Goal: Task Accomplishment & Management: Manage account settings

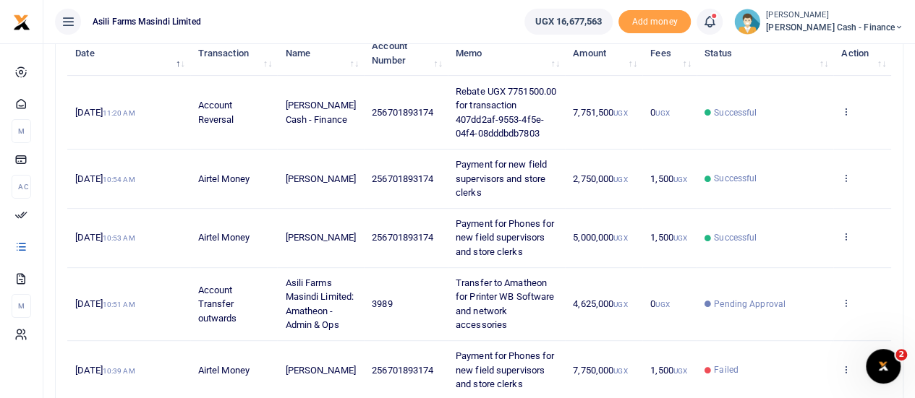
scroll to position [217, 0]
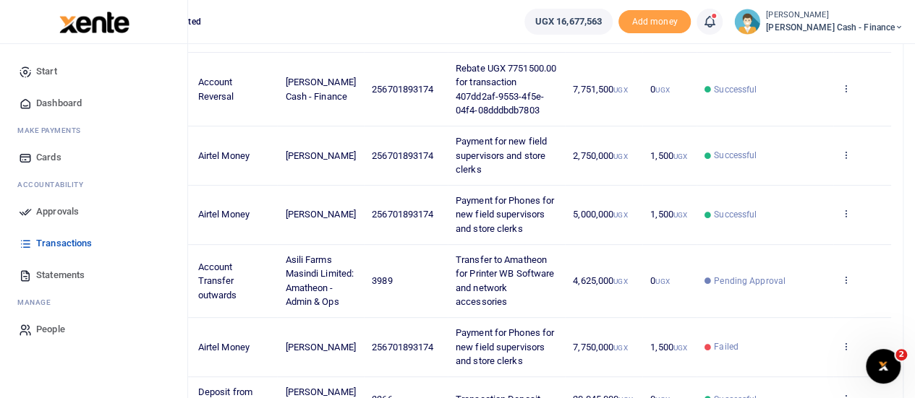
click at [46, 205] on span "Approvals" at bounding box center [57, 212] width 43 height 14
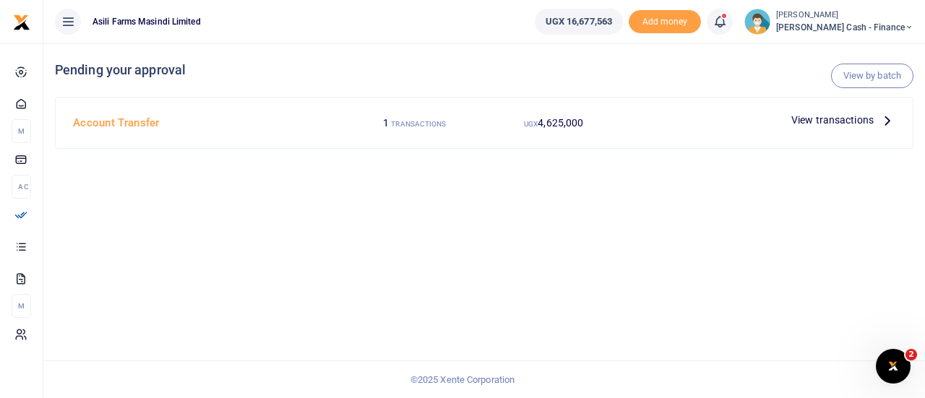
click at [888, 115] on div at bounding box center [462, 199] width 925 height 398
click at [885, 121] on icon at bounding box center [888, 120] width 16 height 16
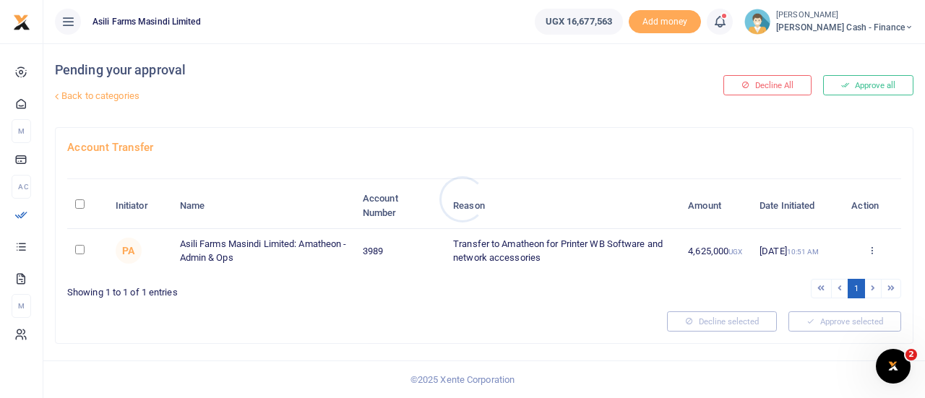
click at [82, 199] on div at bounding box center [462, 199] width 925 height 398
click at [81, 202] on input "\a \a : activate to sort column descending" at bounding box center [79, 204] width 9 height 9
checkbox input "true"
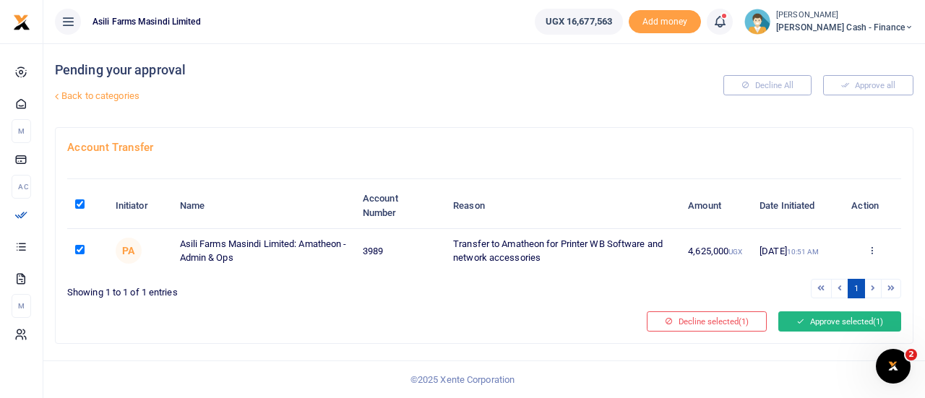
click at [866, 325] on button "Approve selected (1)" at bounding box center [840, 322] width 123 height 20
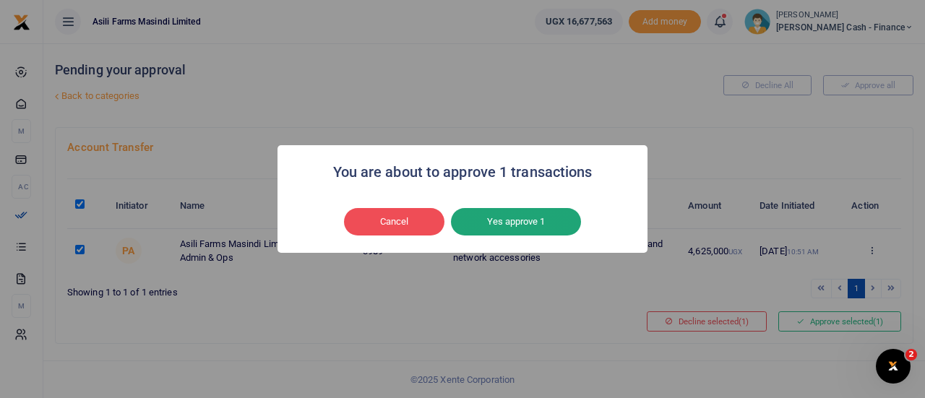
click at [546, 223] on button "Yes approve 1" at bounding box center [516, 221] width 130 height 27
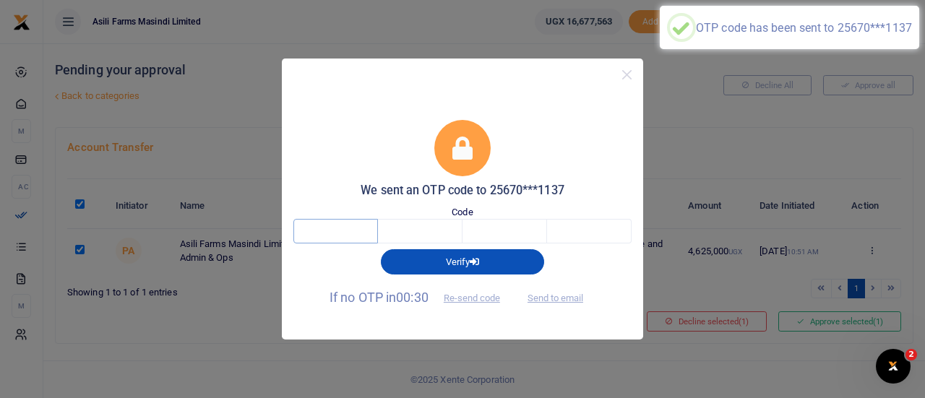
click at [327, 235] on input "text" at bounding box center [336, 231] width 85 height 25
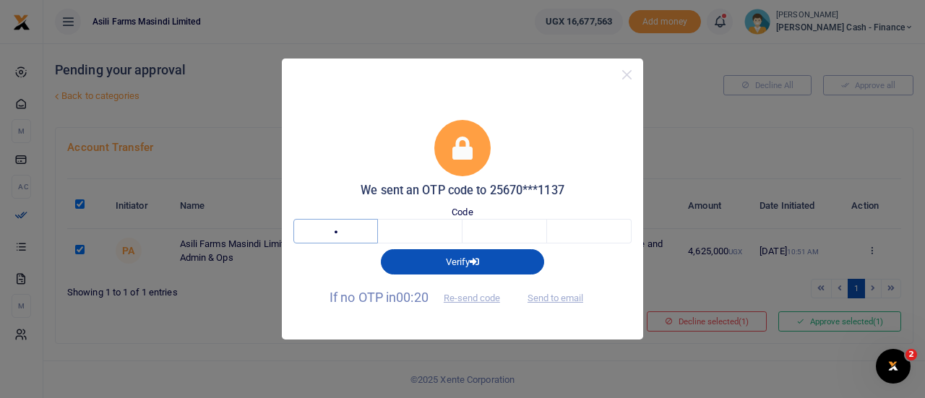
type input "8"
type input "4"
type input "6"
